Goal: Information Seeking & Learning: Learn about a topic

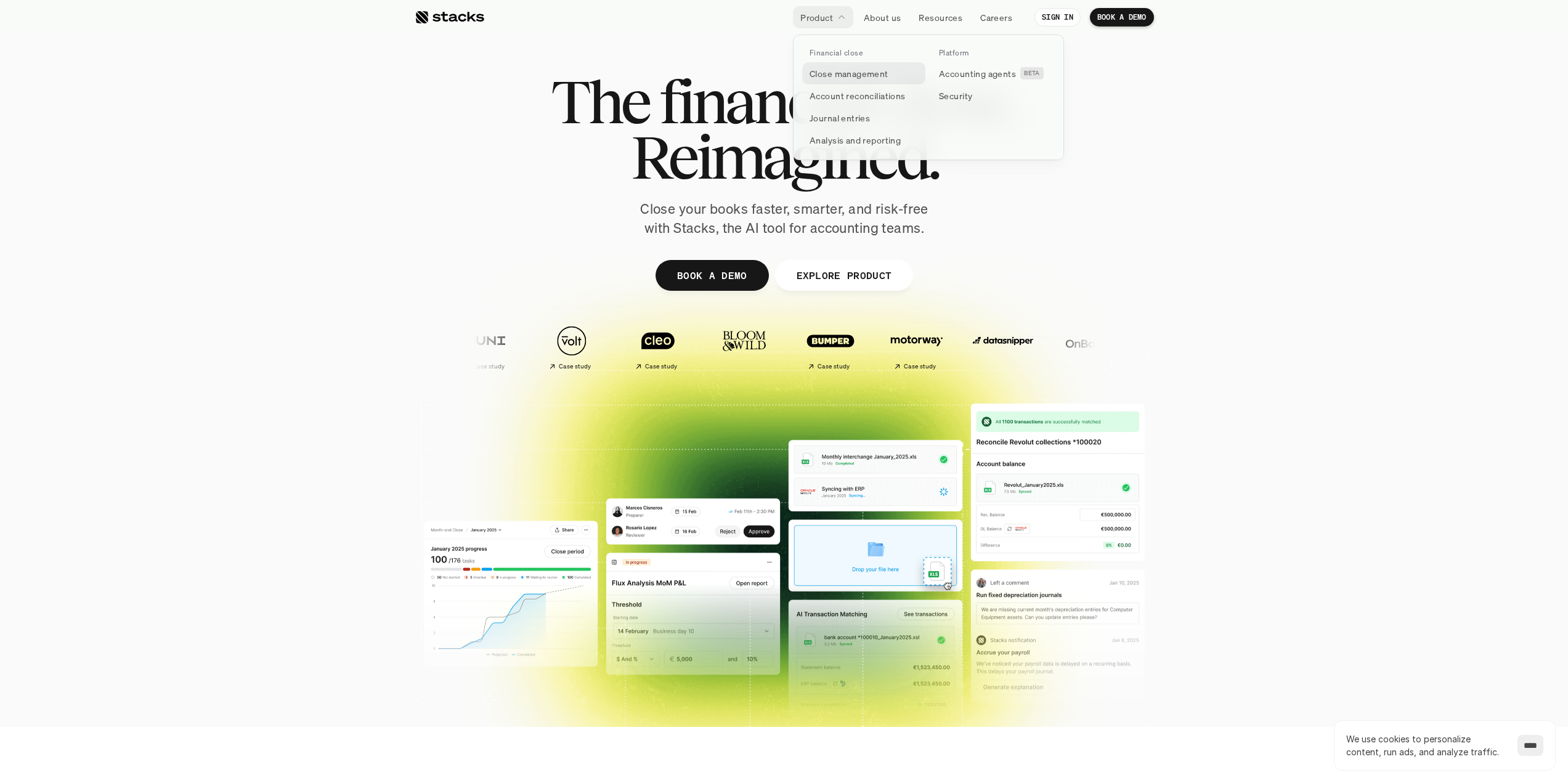
click at [851, 73] on p "Close management" at bounding box center [849, 73] width 79 height 13
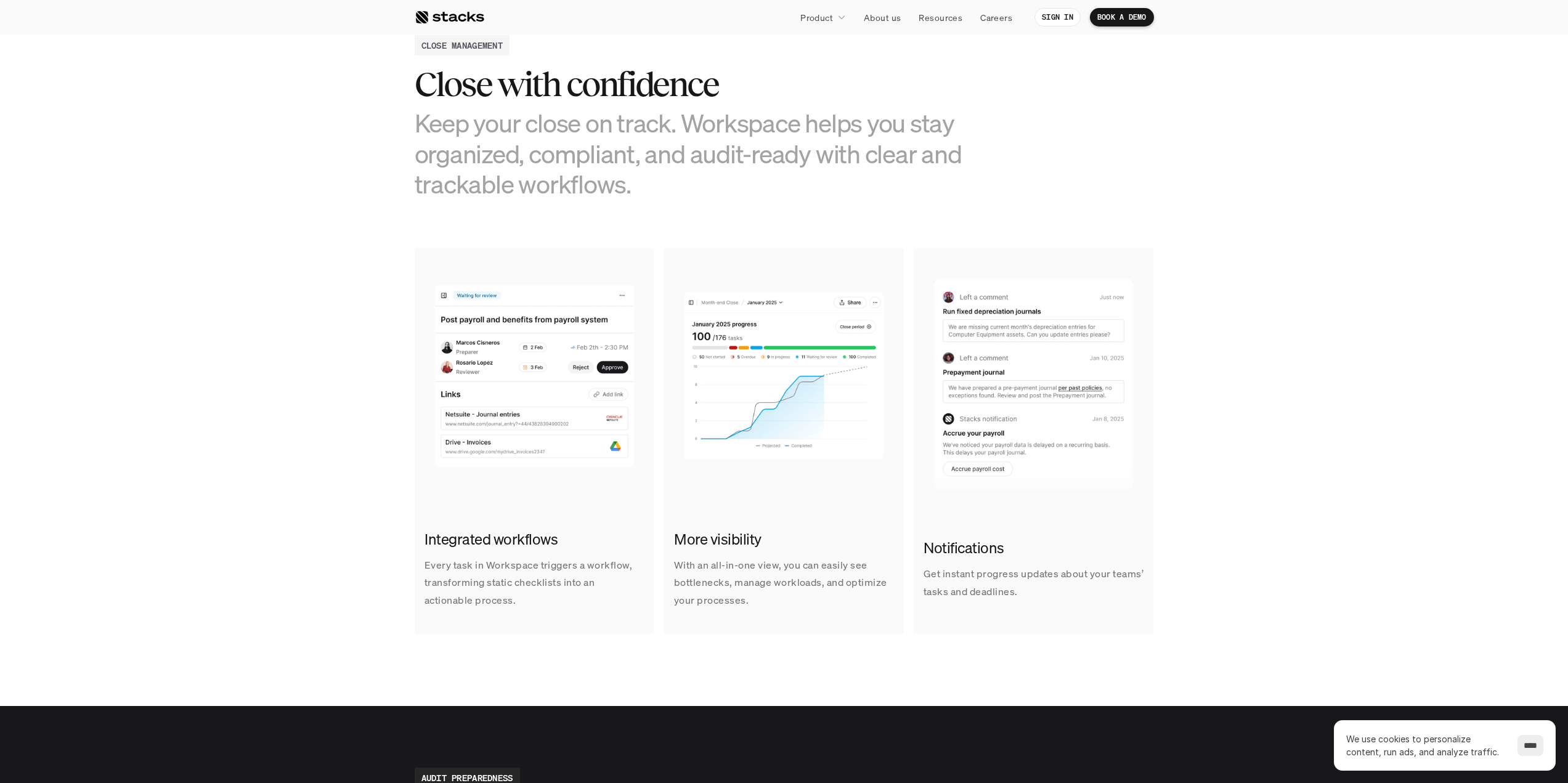
scroll to position [616, 0]
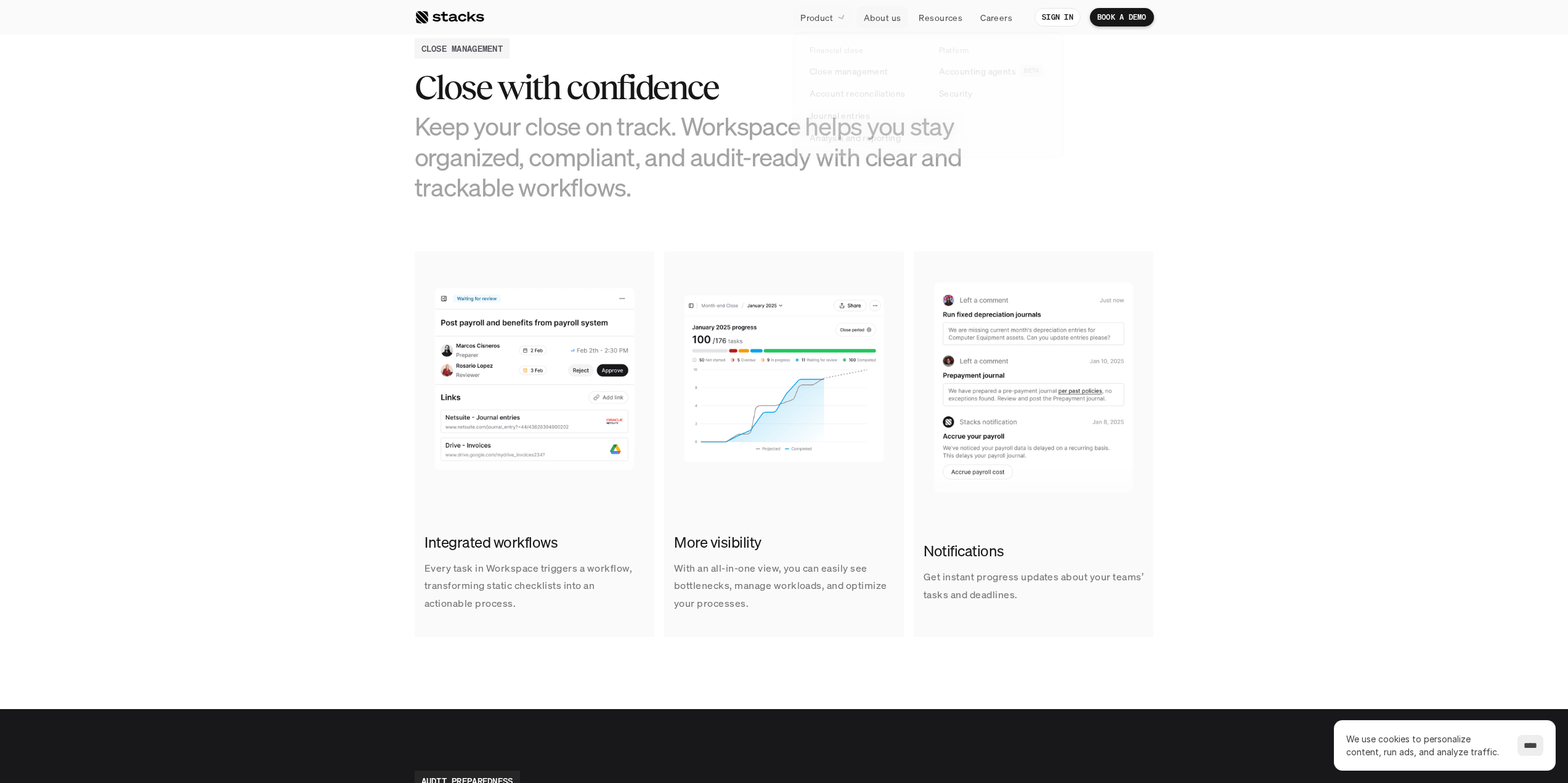
click at [838, 21] on div at bounding box center [841, 17] width 8 height 10
click at [843, 99] on p "Account reconciliations" at bounding box center [857, 95] width 96 height 13
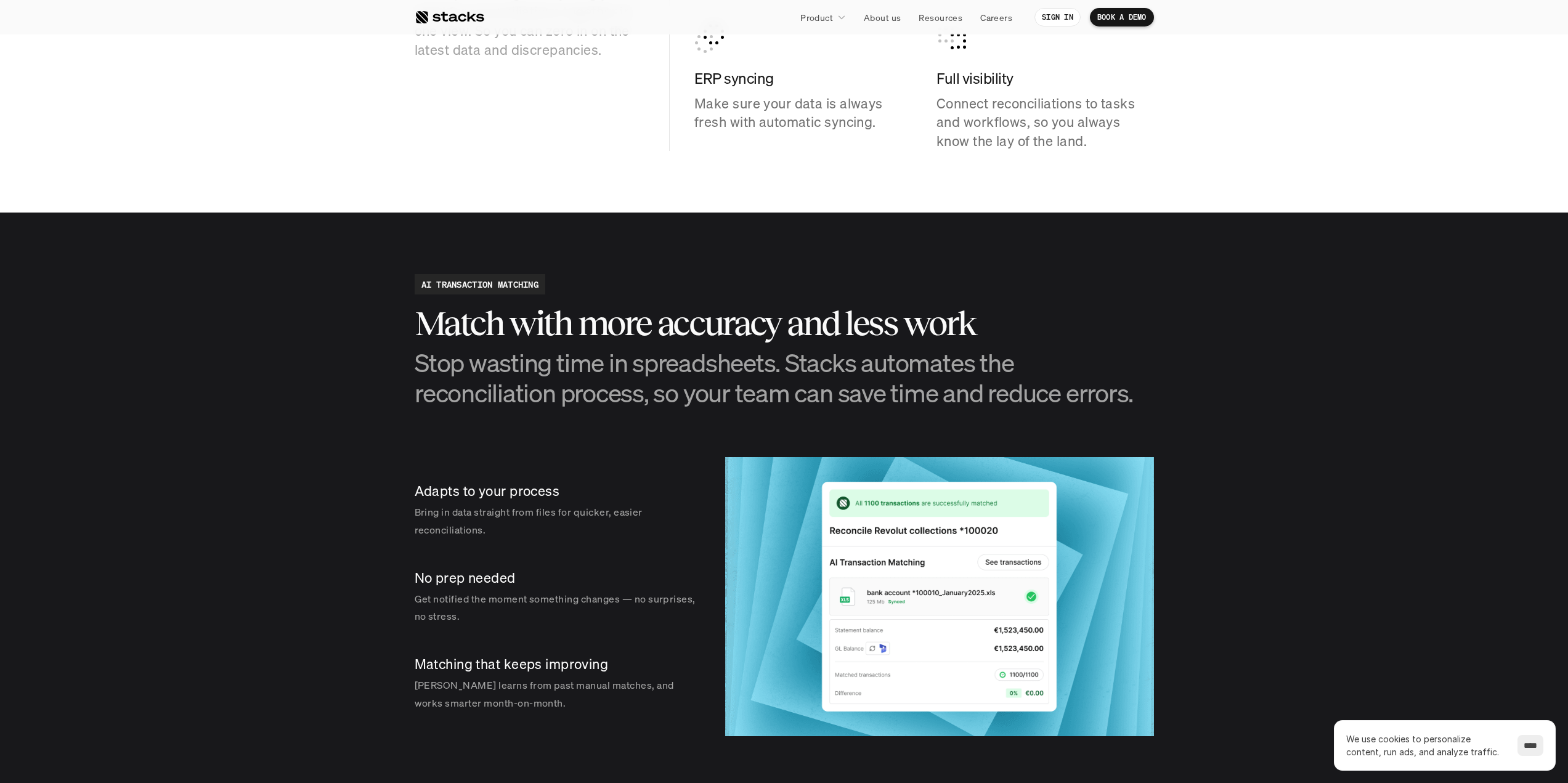
scroll to position [1294, 0]
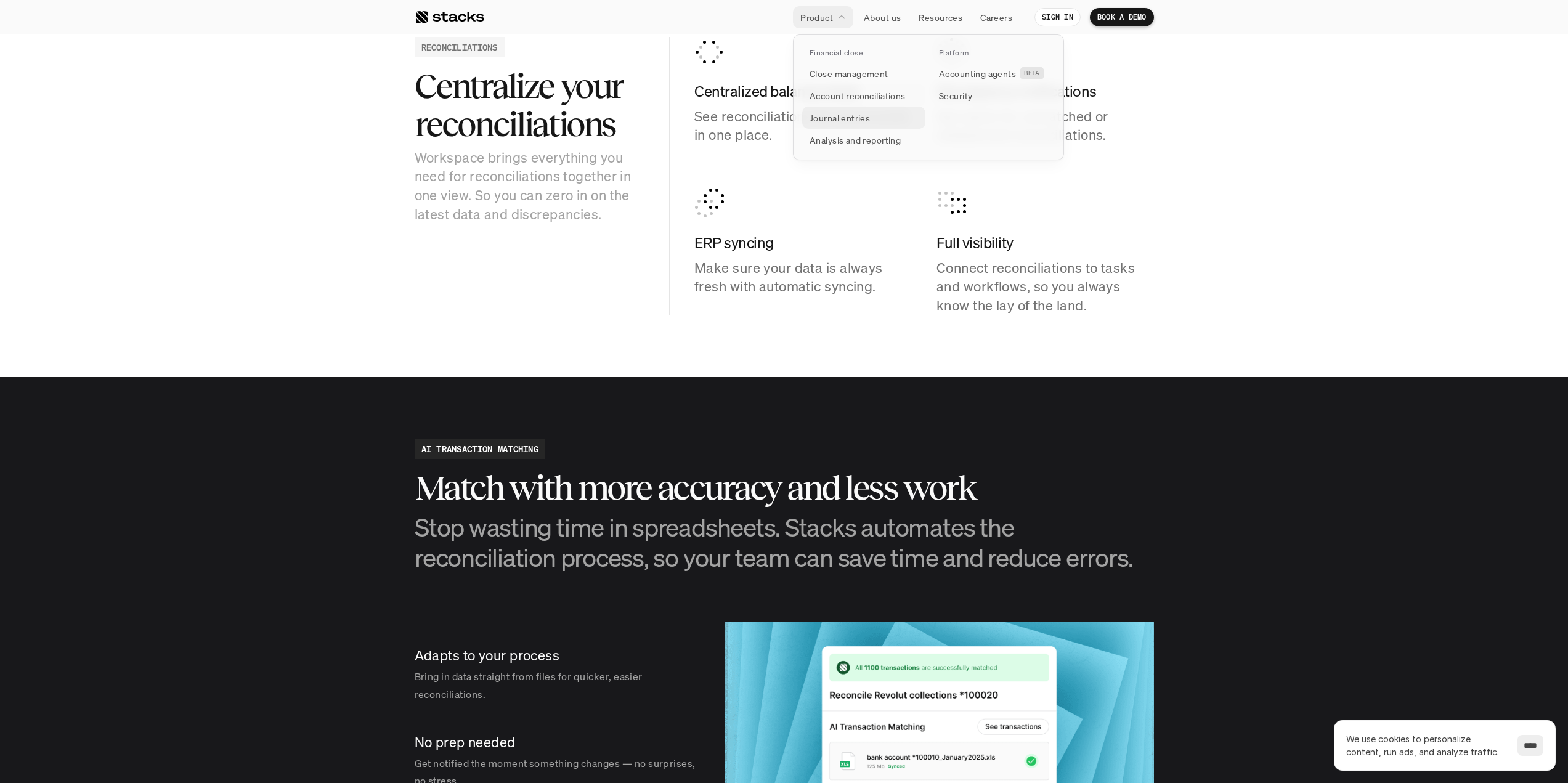
click at [844, 116] on p "Journal entries" at bounding box center [839, 117] width 60 height 13
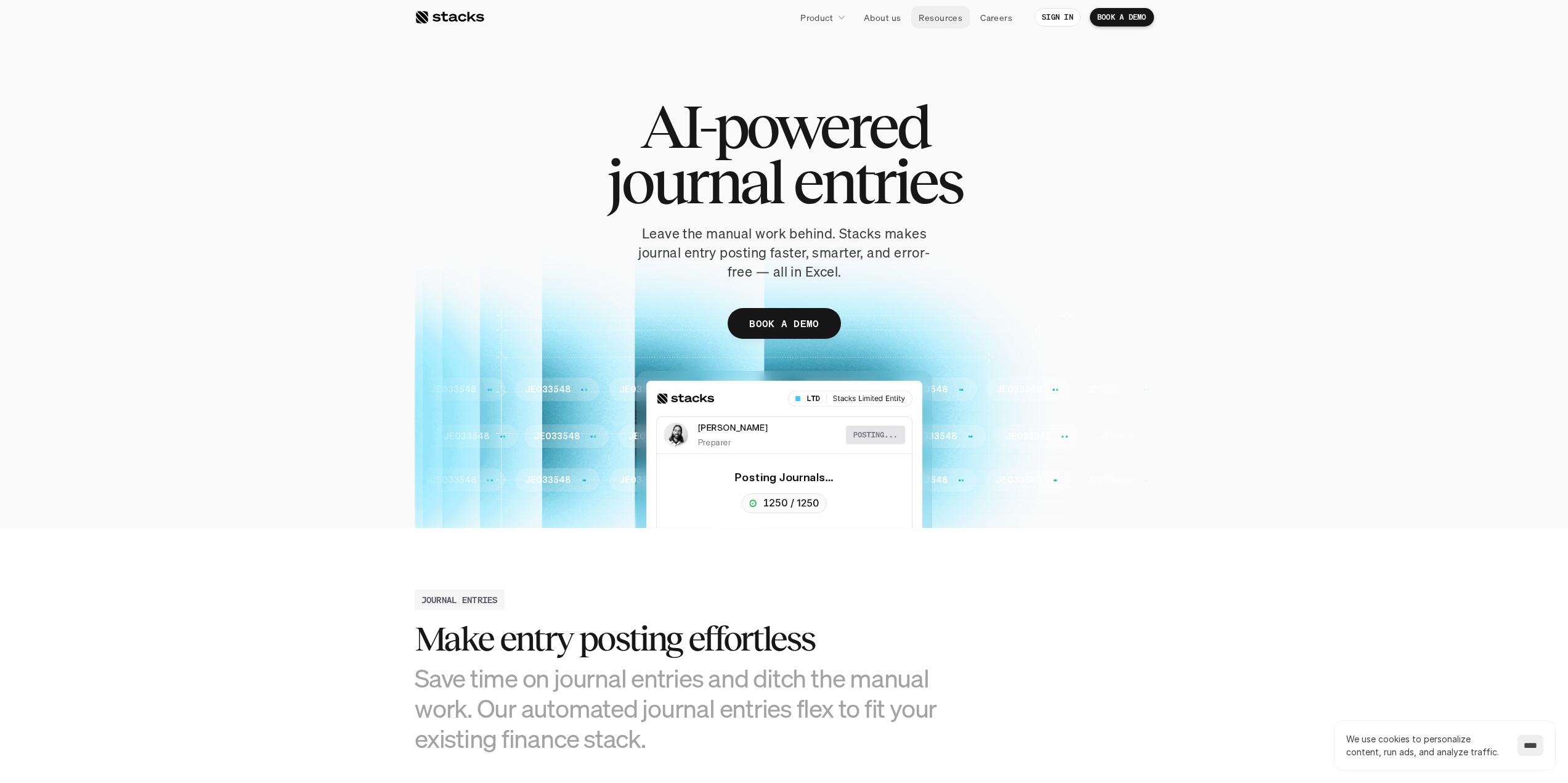
click at [941, 20] on p "Resources" at bounding box center [940, 17] width 44 height 13
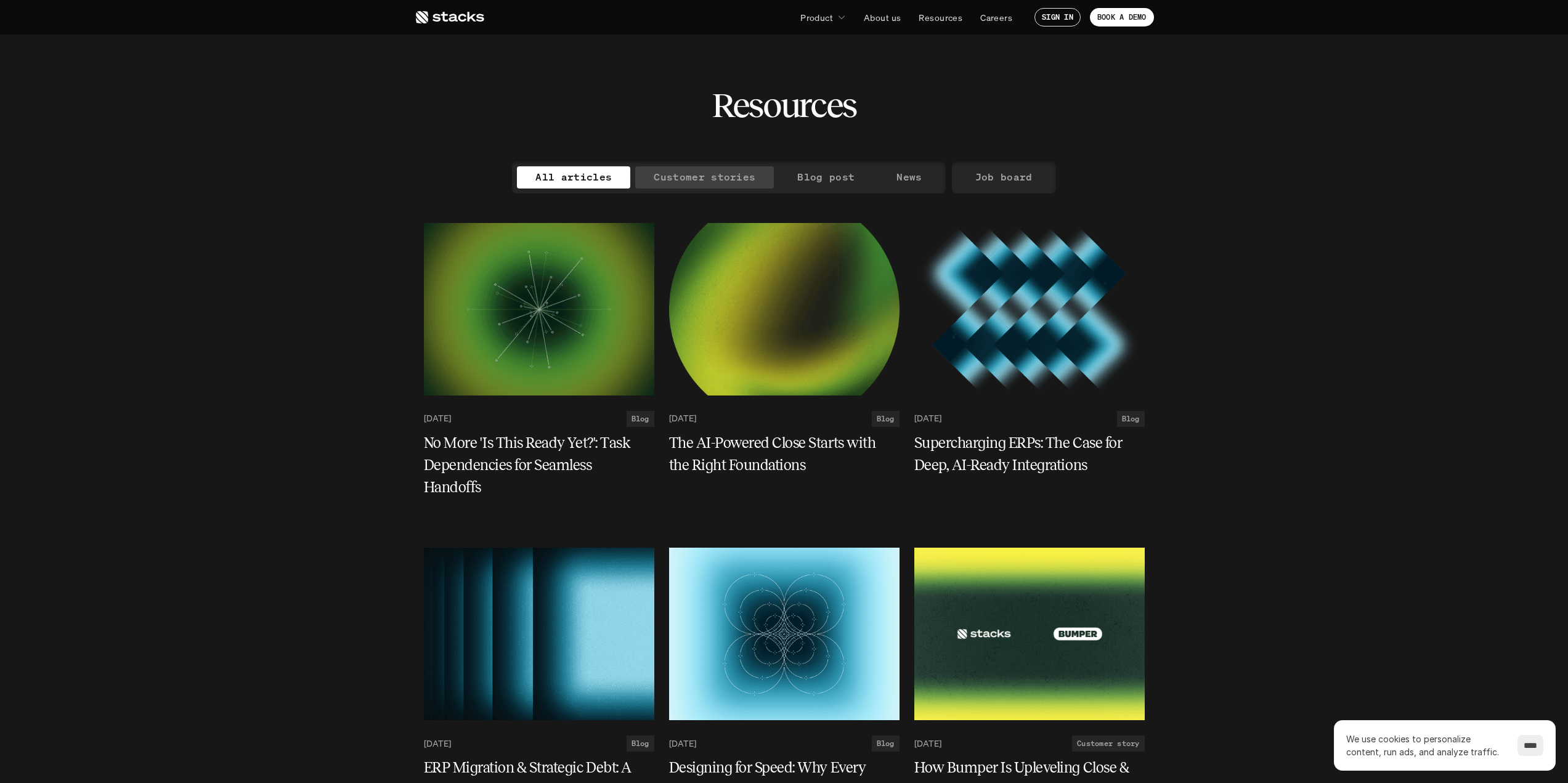
click at [701, 173] on p "Customer stories" at bounding box center [704, 177] width 102 height 18
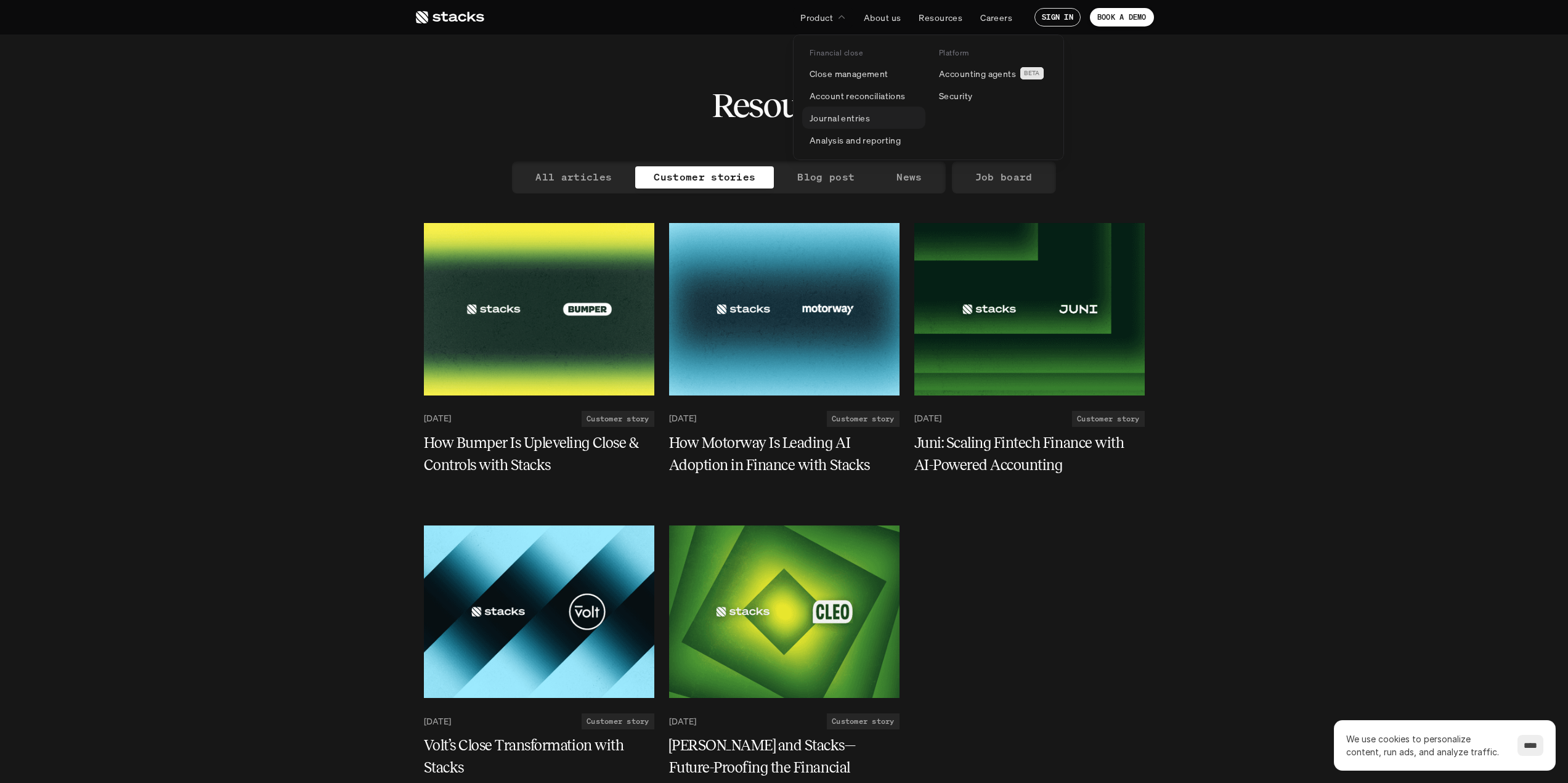
click at [843, 118] on p "Journal entries" at bounding box center [839, 117] width 60 height 13
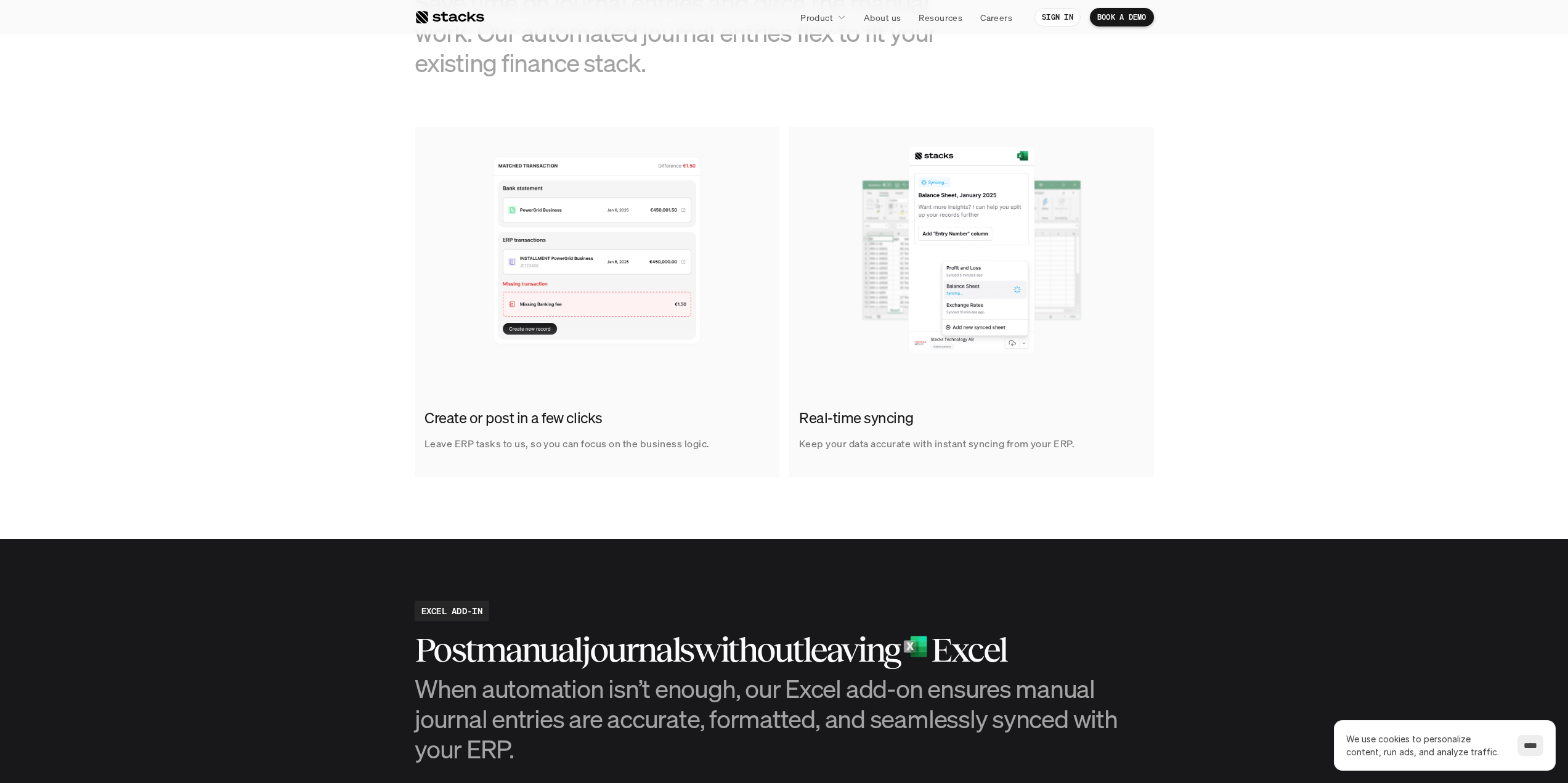
scroll to position [677, 0]
